Goal: Transaction & Acquisition: Obtain resource

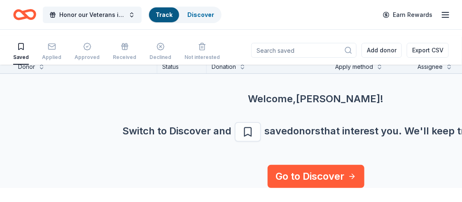
scroll to position [91, 0]
click at [214, 18] on link "Discover" at bounding box center [200, 14] width 27 height 7
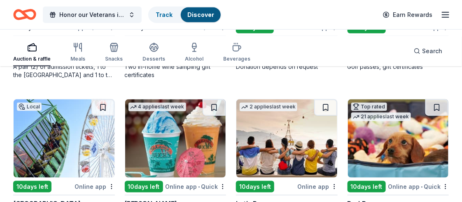
scroll to position [210, 0]
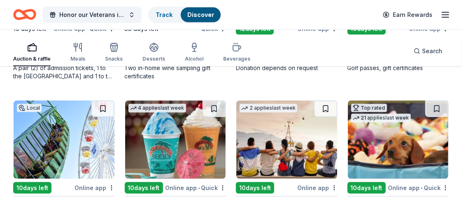
click at [392, 51] on div "Sierra Lakes Golf Club" at bounding box center [381, 46] width 69 height 10
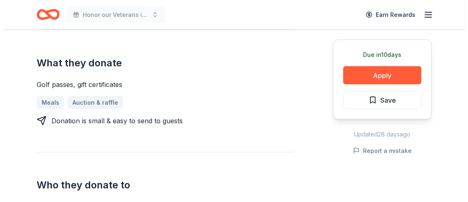
scroll to position [323, 0]
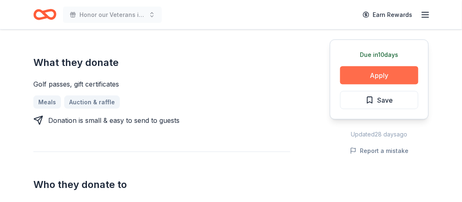
click at [390, 84] on button "Apply" at bounding box center [379, 75] width 78 height 18
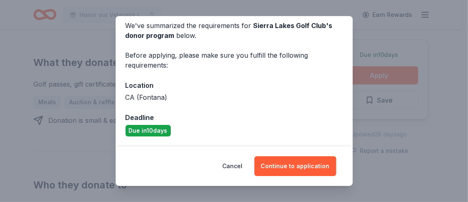
scroll to position [116, 0]
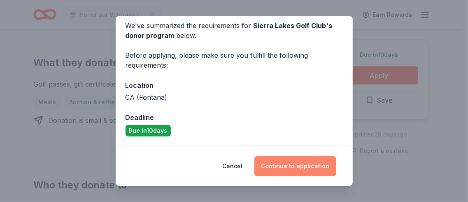
click at [336, 156] on button "Continue to application" at bounding box center [295, 166] width 82 height 20
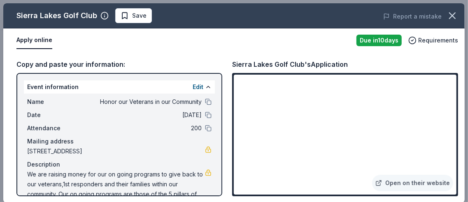
scroll to position [4, 0]
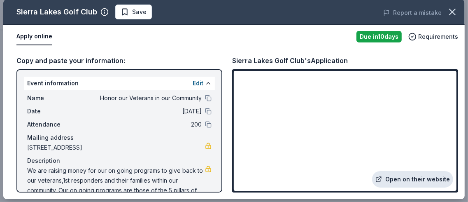
click at [394, 172] on link "Open on their website" at bounding box center [412, 179] width 81 height 16
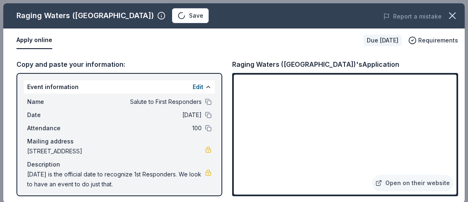
scroll to position [340, 0]
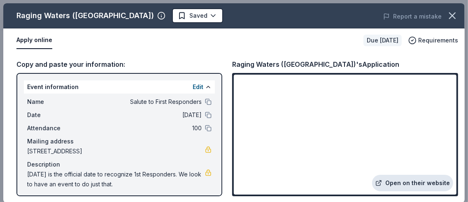
click at [415, 175] on link "Open on their website" at bounding box center [412, 183] width 81 height 16
